Goal: Book appointment/travel/reservation

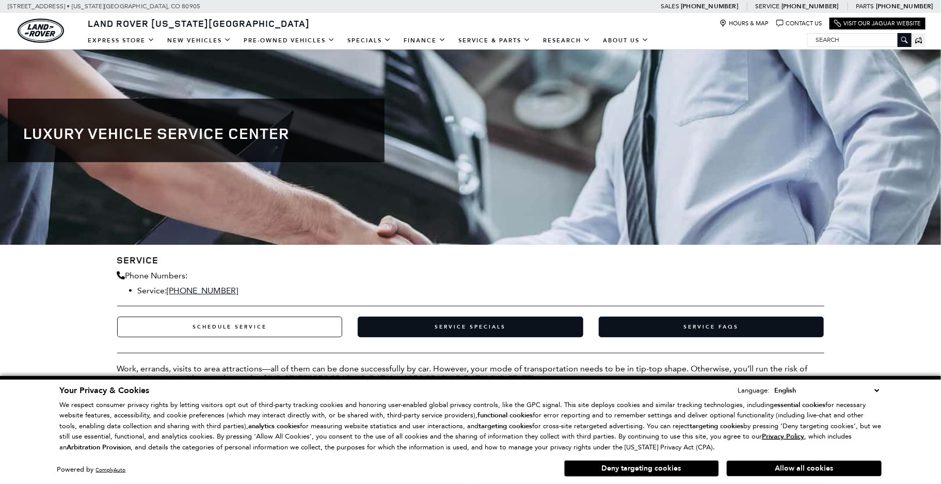
scroll to position [103, 0]
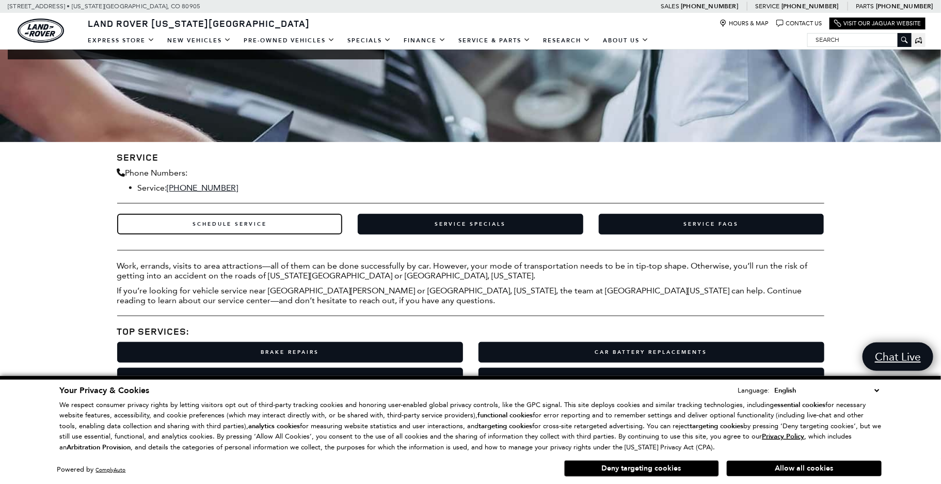
click at [247, 223] on link "Schedule Service" at bounding box center [230, 224] width 226 height 21
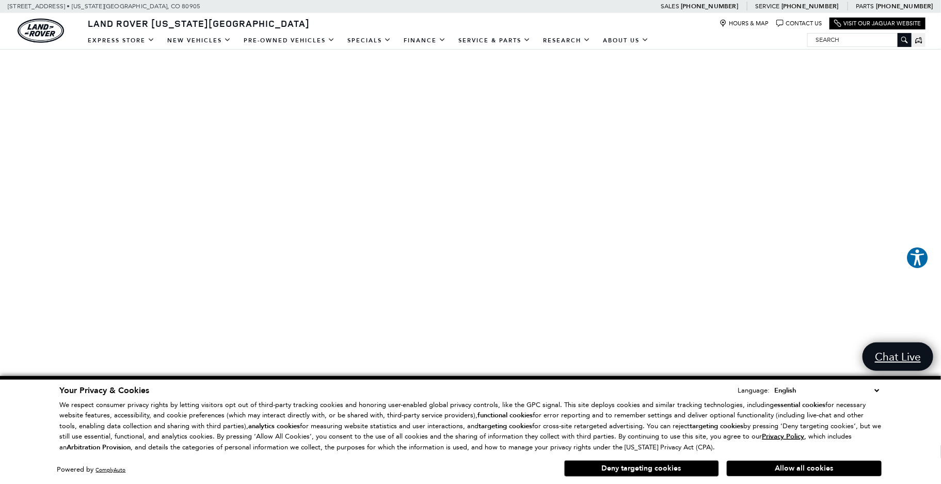
scroll to position [258, 0]
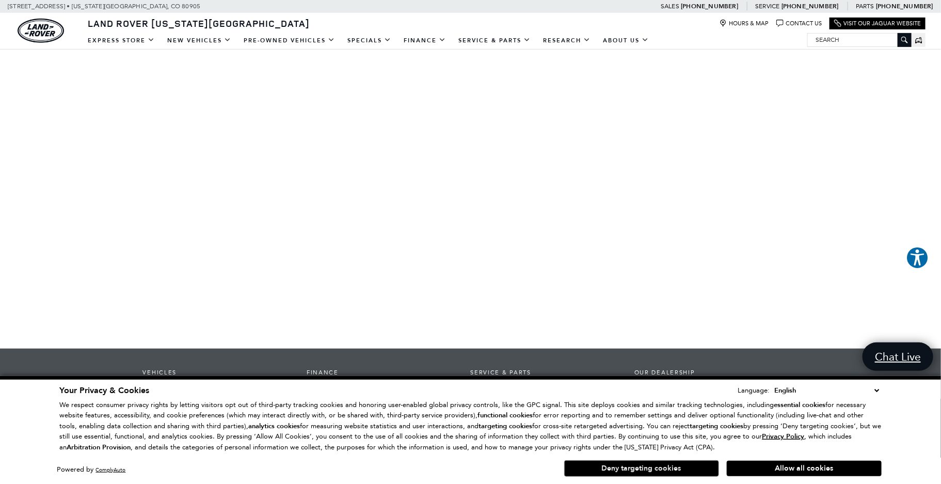
click at [649, 468] on button "Deny targeting cookies" at bounding box center [641, 468] width 155 height 17
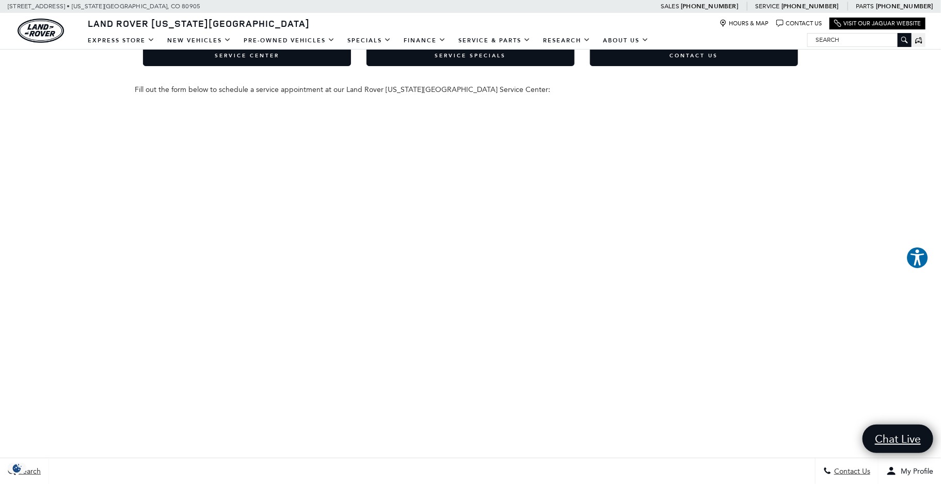
scroll to position [155, 0]
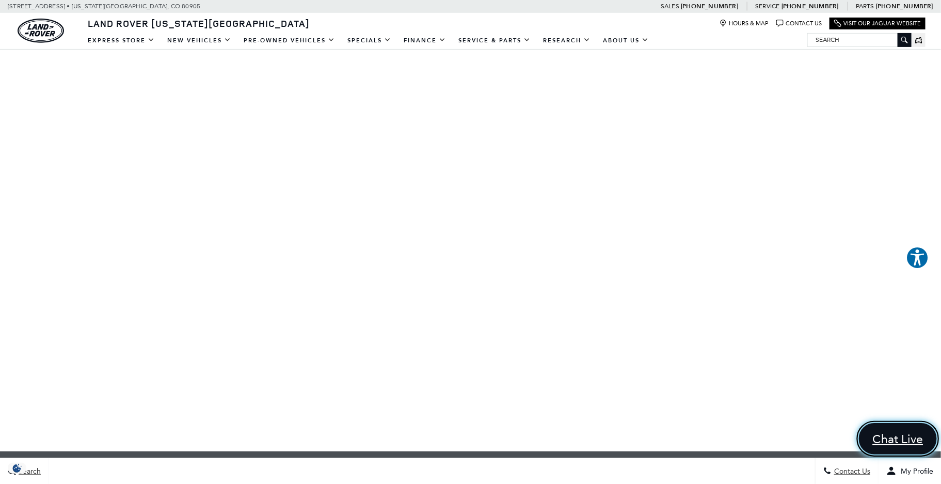
click at [893, 441] on span "Chat Live" at bounding box center [899, 438] width 62 height 15
